Goal: Find contact information: Find contact information

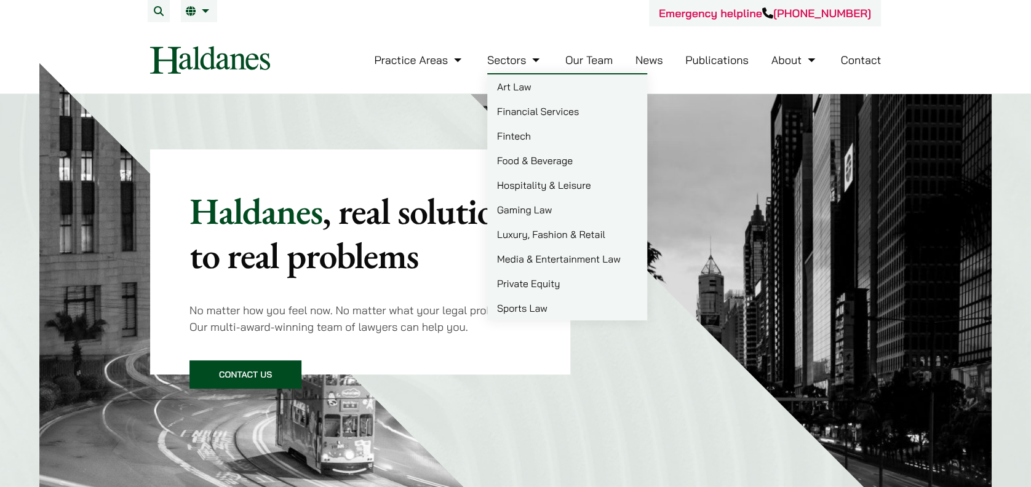
click at [605, 65] on link "Our Team" at bounding box center [588, 60] width 47 height 14
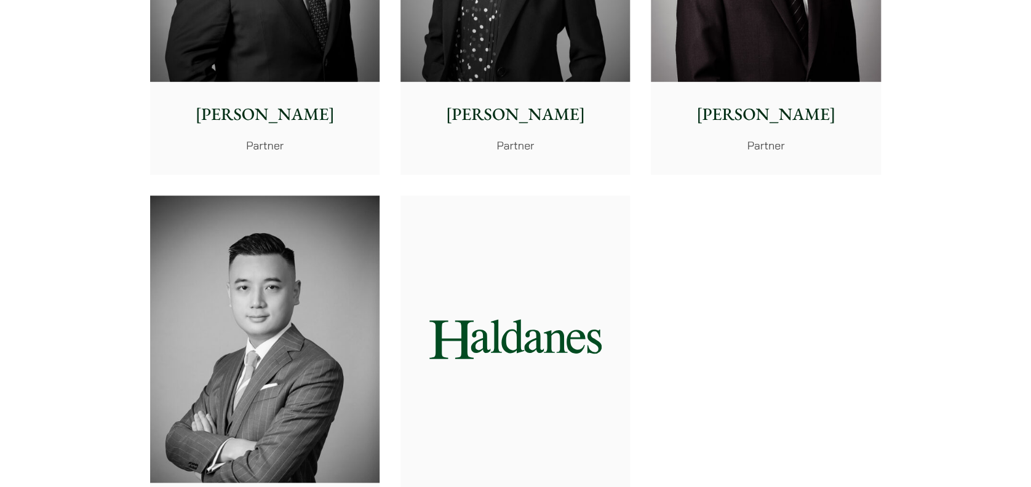
scroll to position [2706, 0]
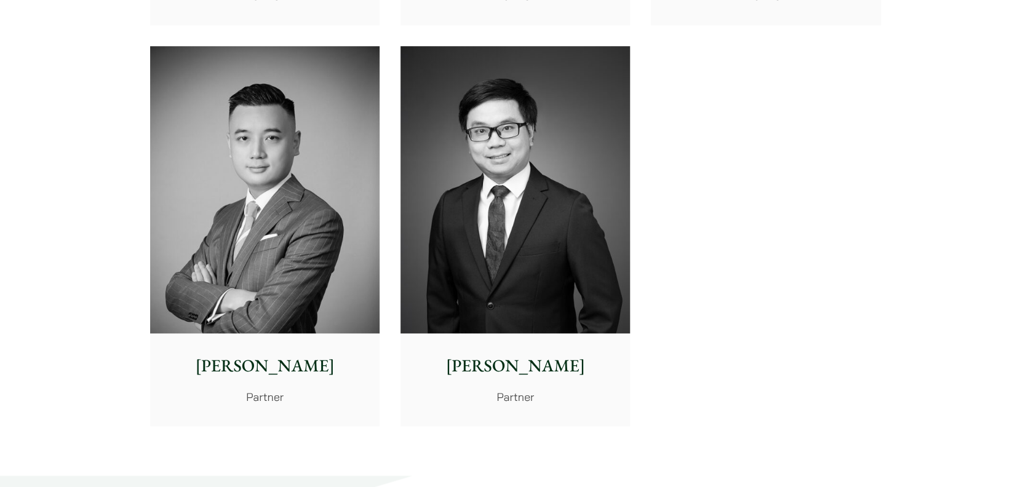
click at [301, 180] on img at bounding box center [264, 189] width 229 height 287
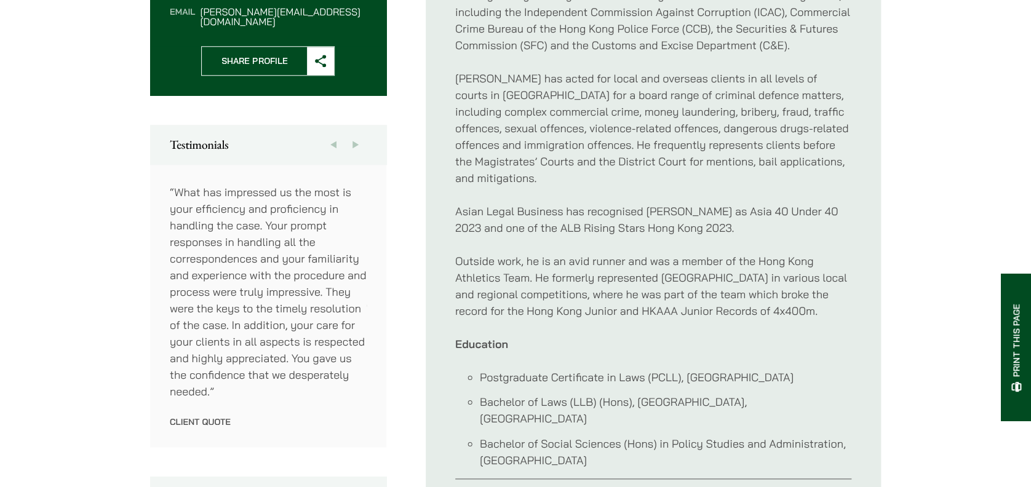
scroll to position [410, 0]
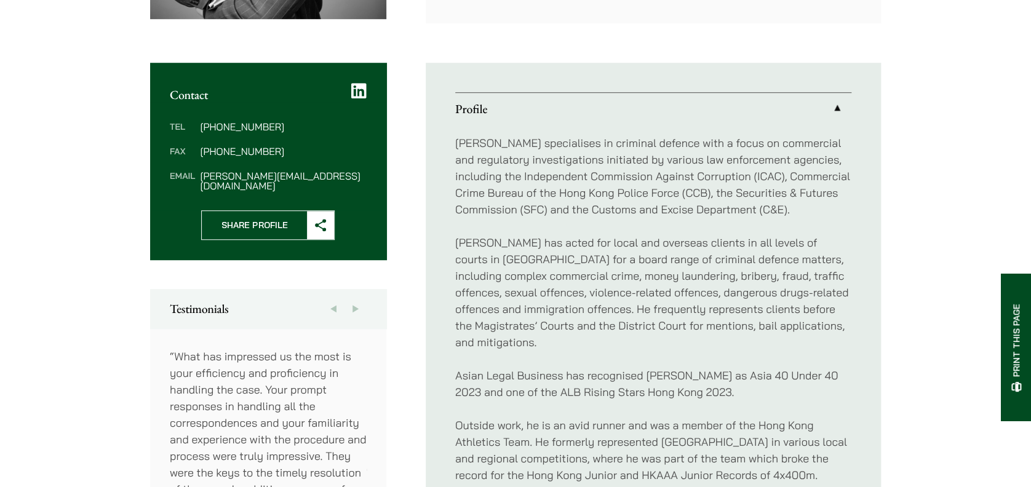
click at [656, 269] on p "Timothy has acted for local and overseas clients in all levels of courts in Hon…" at bounding box center [653, 292] width 396 height 116
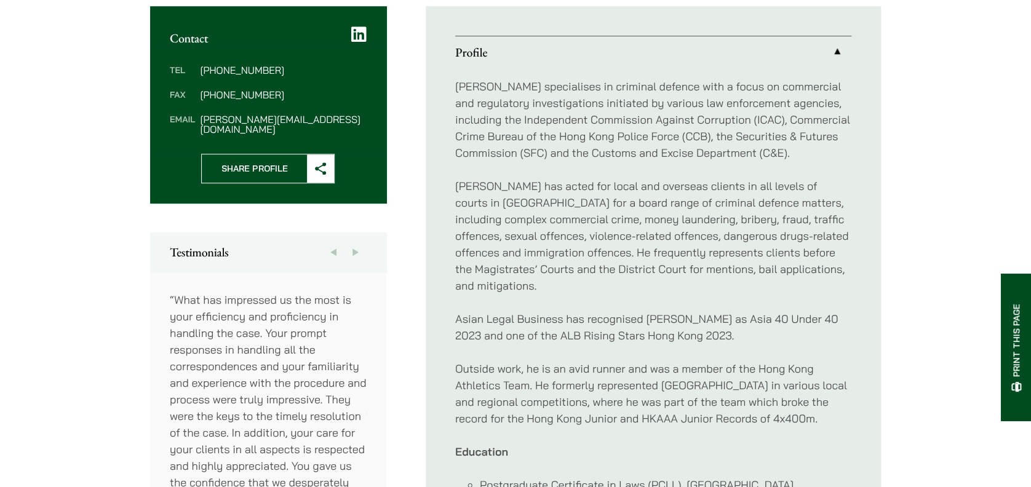
scroll to position [492, 0]
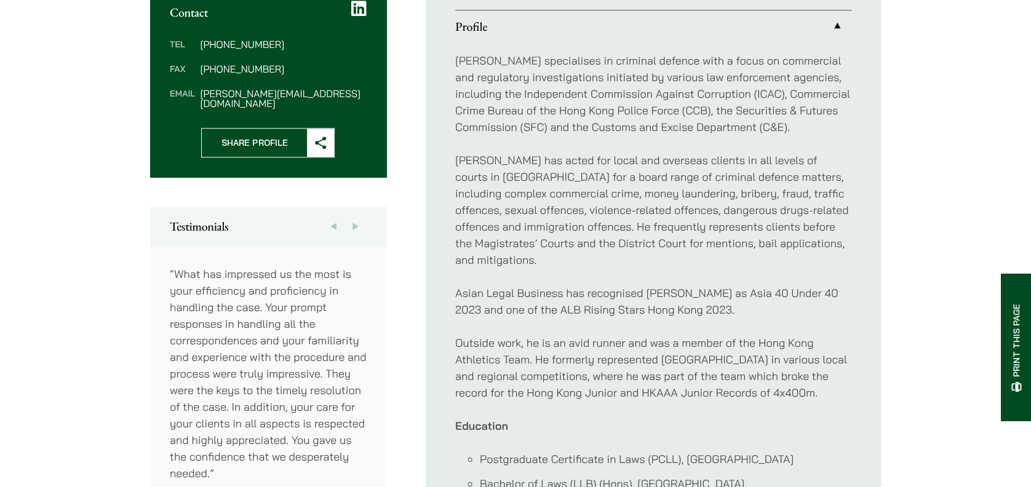
drag, startPoint x: 581, startPoint y: 347, endPoint x: 604, endPoint y: 343, distance: 23.2
click at [604, 343] on p "Outside work, he is an avid runner and was a member of the Hong Kong Athletics …" at bounding box center [653, 368] width 396 height 66
drag, startPoint x: 604, startPoint y: 343, endPoint x: 683, endPoint y: 341, distance: 79.4
click at [683, 341] on p "Outside work, he is an avid runner and was a member of the Hong Kong Athletics …" at bounding box center [653, 368] width 396 height 66
click at [747, 352] on p "Outside work, he is an avid runner and was a member of the Hong Kong Athletics …" at bounding box center [653, 368] width 396 height 66
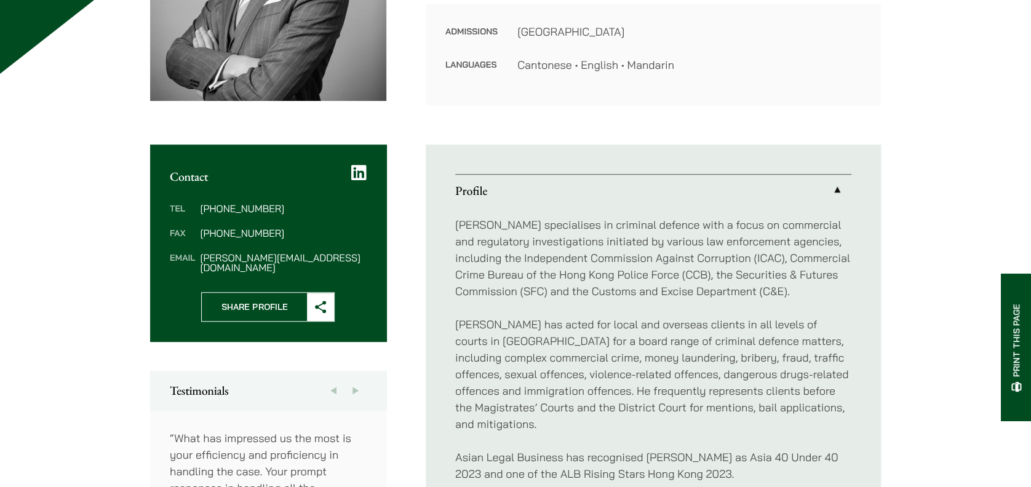
scroll to position [410, 0]
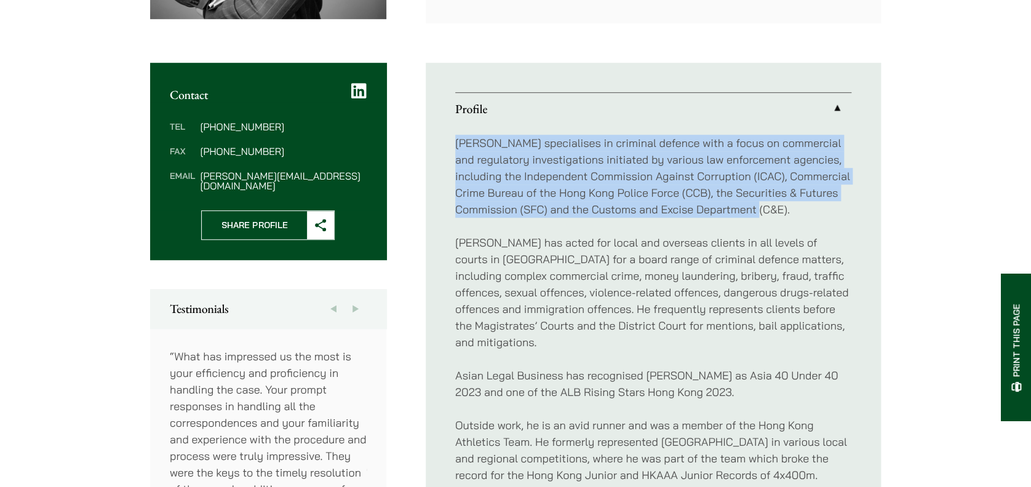
drag, startPoint x: 451, startPoint y: 142, endPoint x: 825, endPoint y: 209, distance: 379.8
click at [825, 209] on ul "Profile Timothy specialises in criminal defence with a focus on commercial and …" at bounding box center [653, 384] width 455 height 643
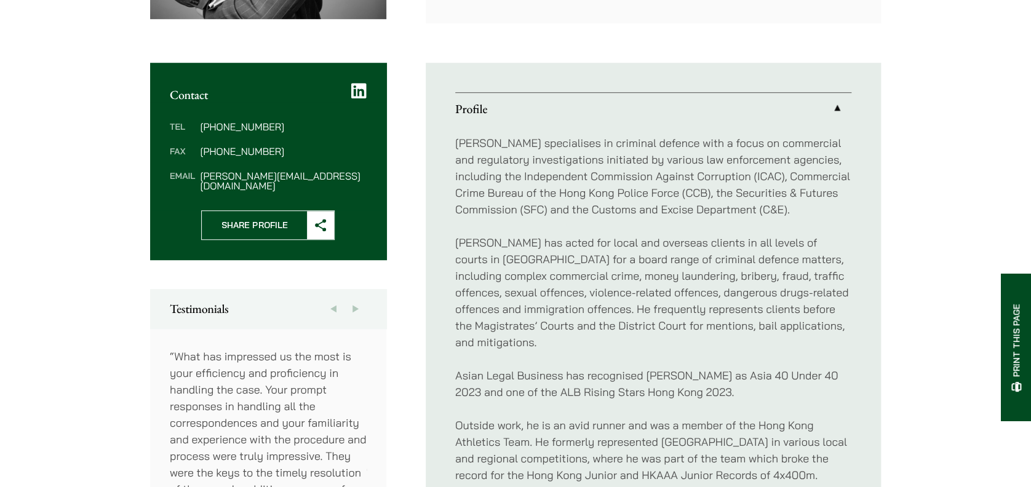
click at [631, 243] on p "Timothy has acted for local and overseas clients in all levels of courts in Hon…" at bounding box center [653, 292] width 396 height 116
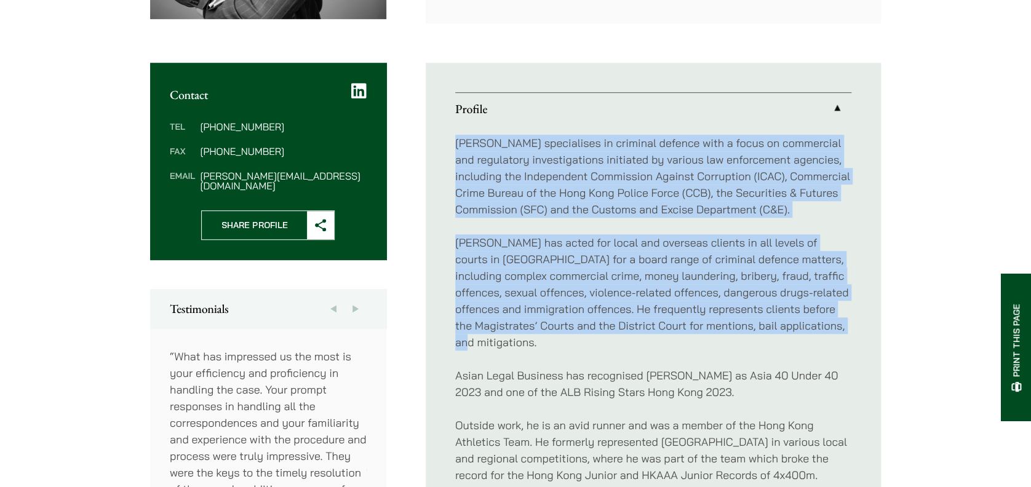
drag, startPoint x: 541, startPoint y: 342, endPoint x: 433, endPoint y: 128, distance: 239.9
click at [433, 128] on ul "Profile Timothy specialises in criminal defence with a focus on commercial and …" at bounding box center [653, 384] width 455 height 643
copy div "Timothy specialises in criminal defence with a focus on commercial and regulato…"
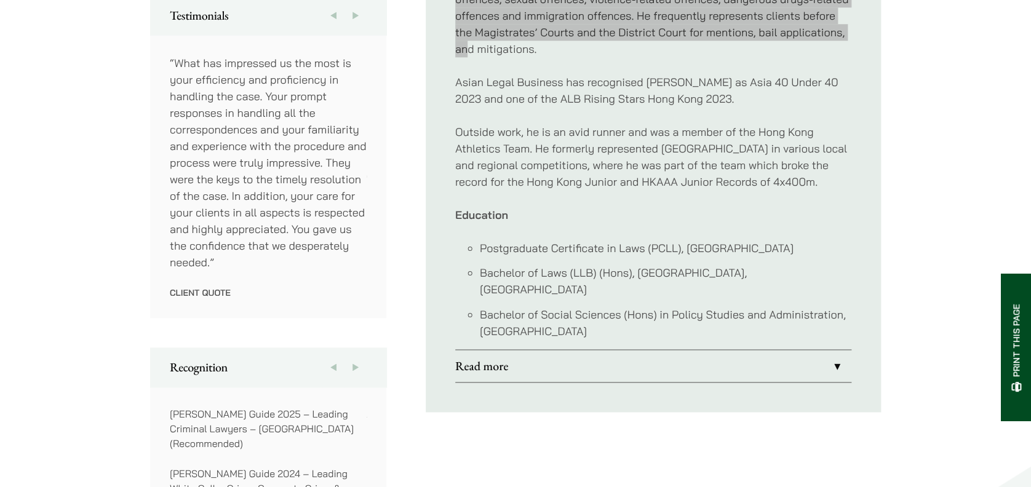
scroll to position [738, 0]
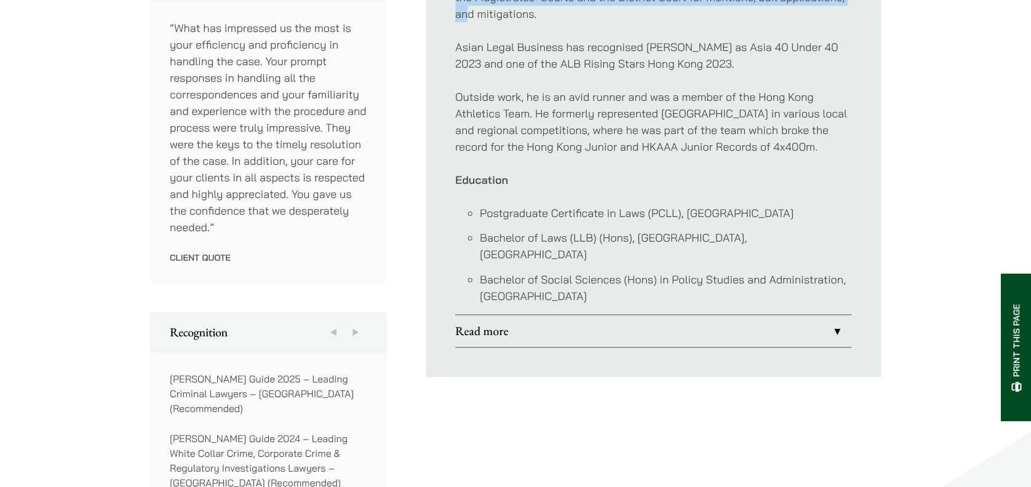
drag, startPoint x: 412, startPoint y: 76, endPoint x: 493, endPoint y: 2, distance: 109.3
click at [412, 76] on div "Contact Tel (852) 2230 2842 Fax (852) 2845 1637 Email timothy.wan@haldanes.com …" at bounding box center [515, 151] width 731 height 834
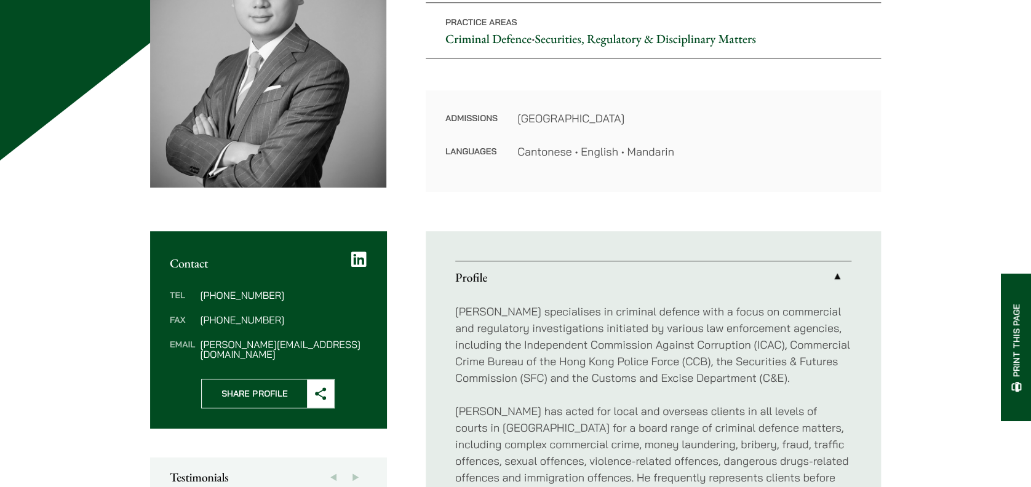
scroll to position [246, 0]
